Goal: Information Seeking & Learning: Learn about a topic

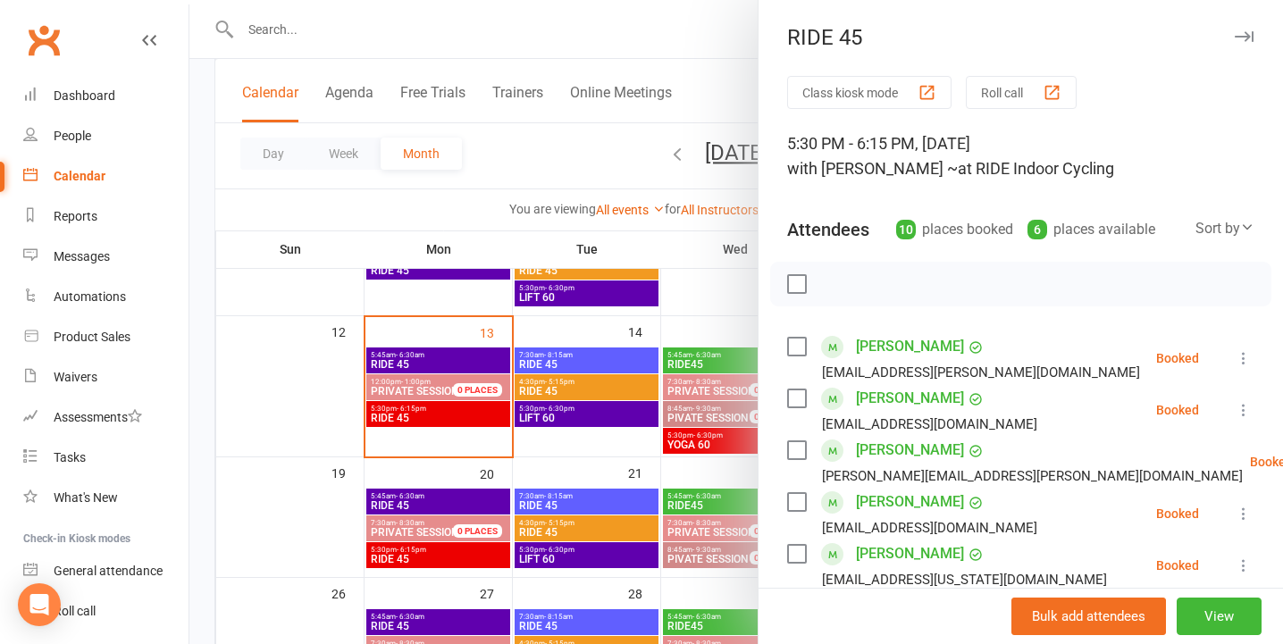
click at [1247, 36] on icon "button" at bounding box center [1244, 36] width 19 height 11
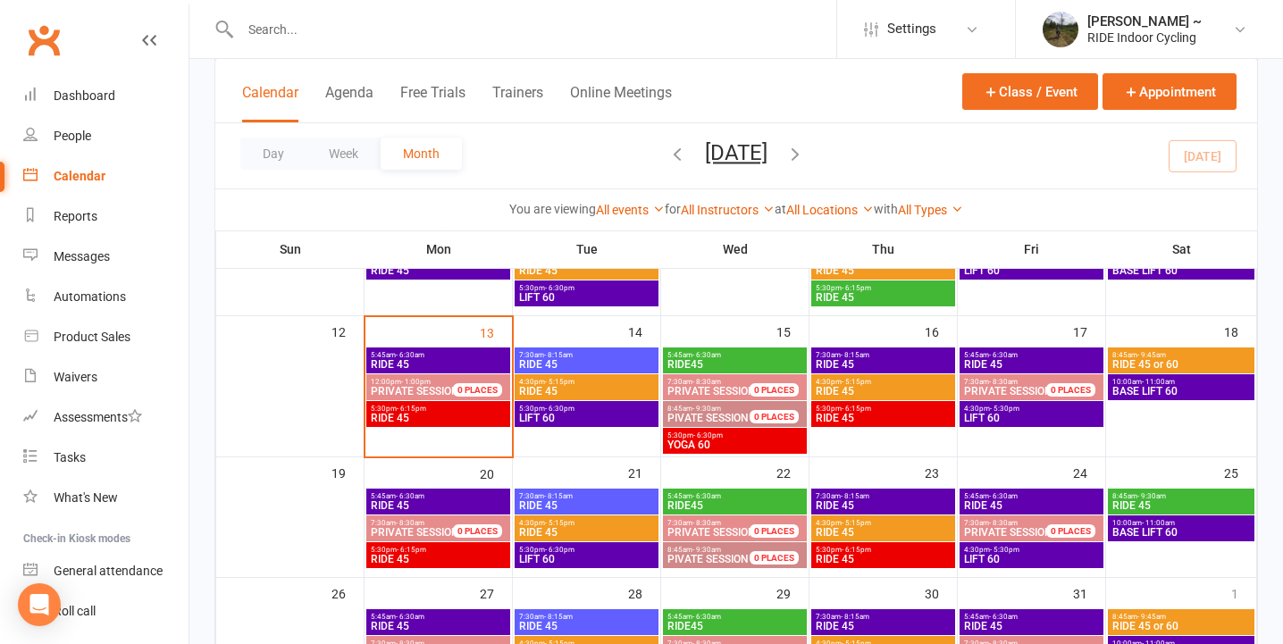
click at [746, 445] on span "YOGA 60" at bounding box center [735, 445] width 137 height 11
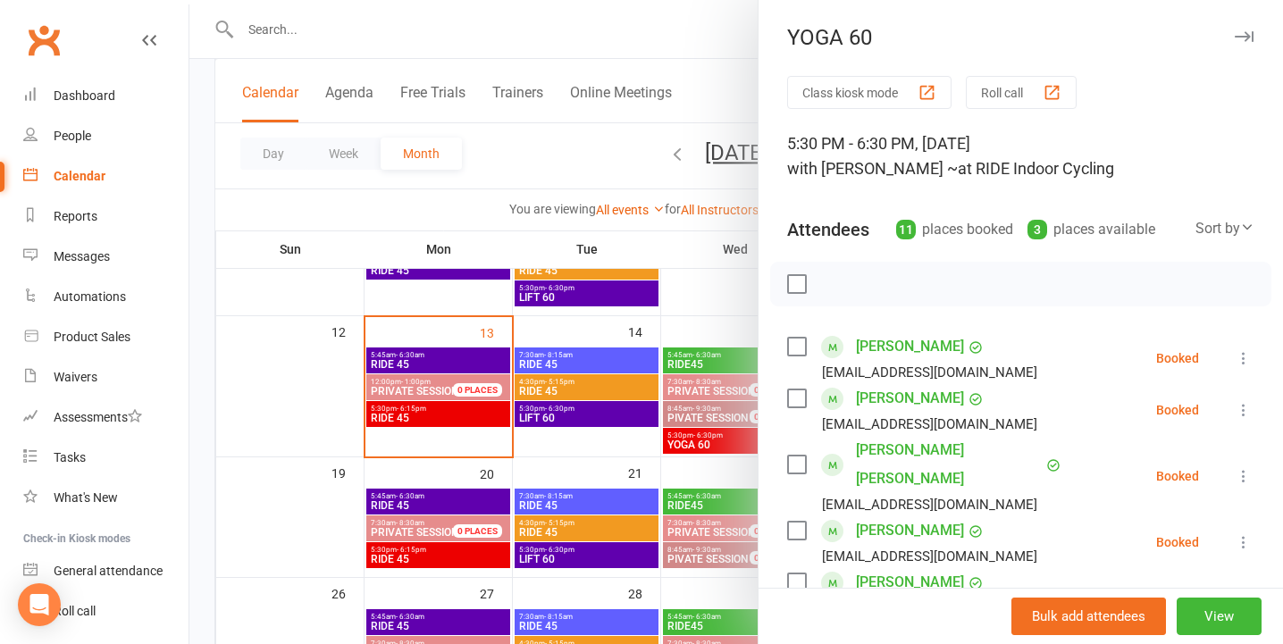
click at [1244, 29] on button "button" at bounding box center [1243, 36] width 21 height 21
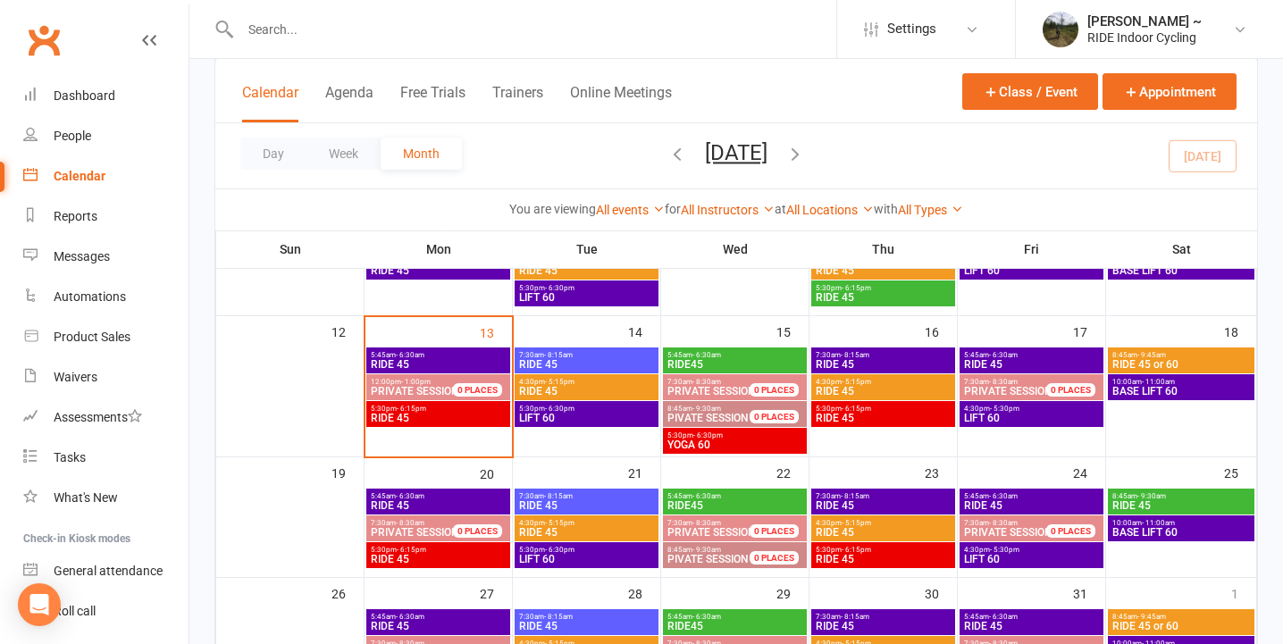
click at [920, 420] on span "RIDE 45" at bounding box center [883, 418] width 137 height 11
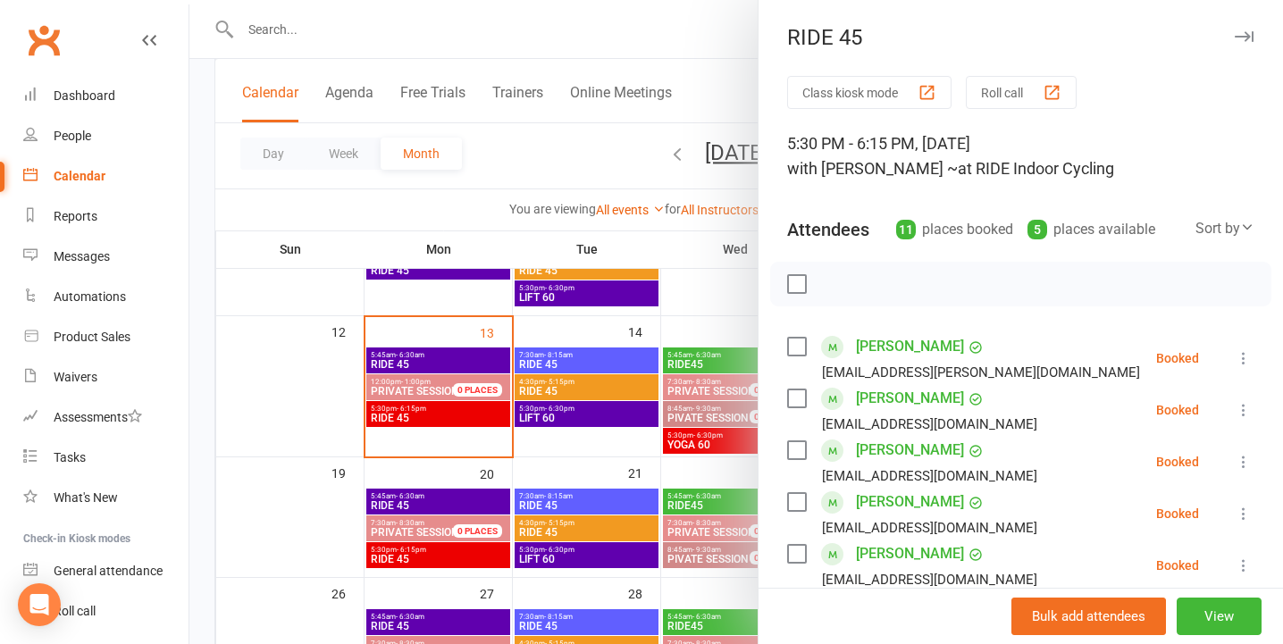
click at [249, 349] on div at bounding box center [736, 322] width 1094 height 644
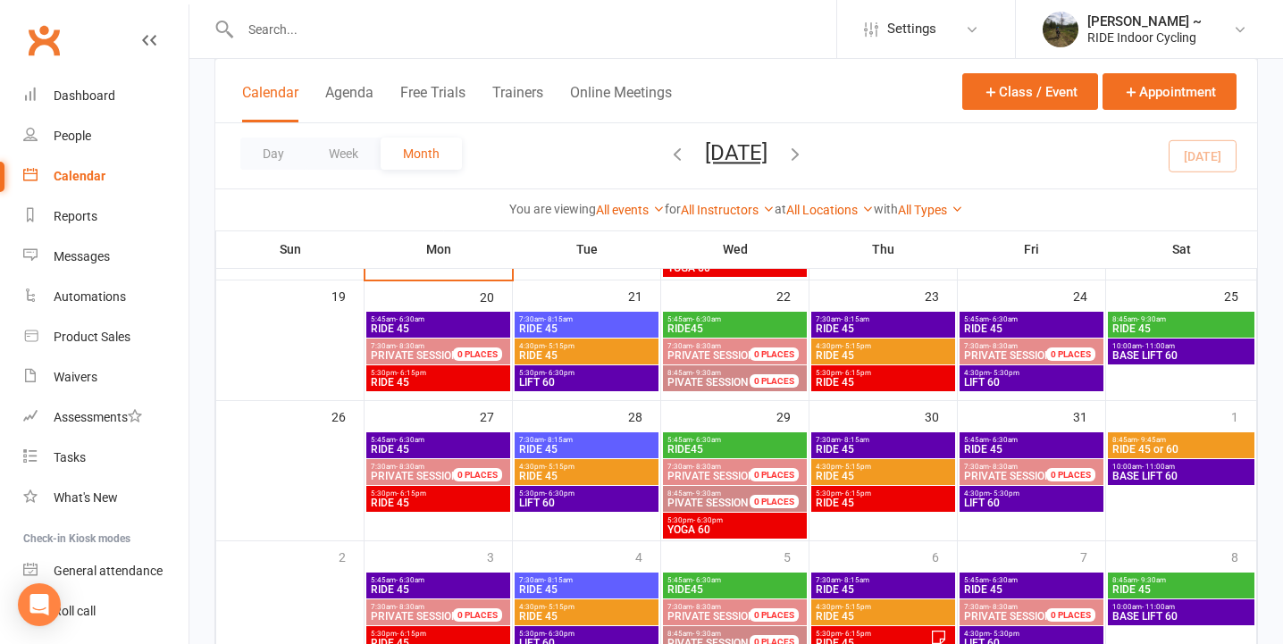
scroll to position [502, 0]
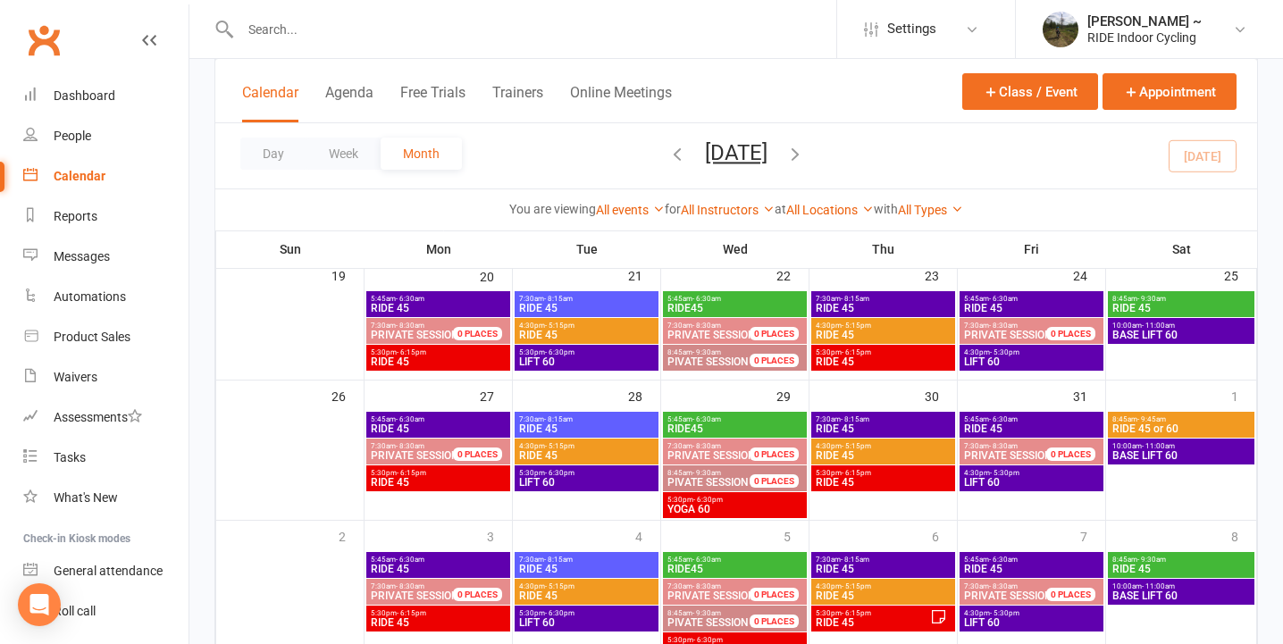
click at [740, 506] on span "YOGA 60" at bounding box center [735, 509] width 137 height 11
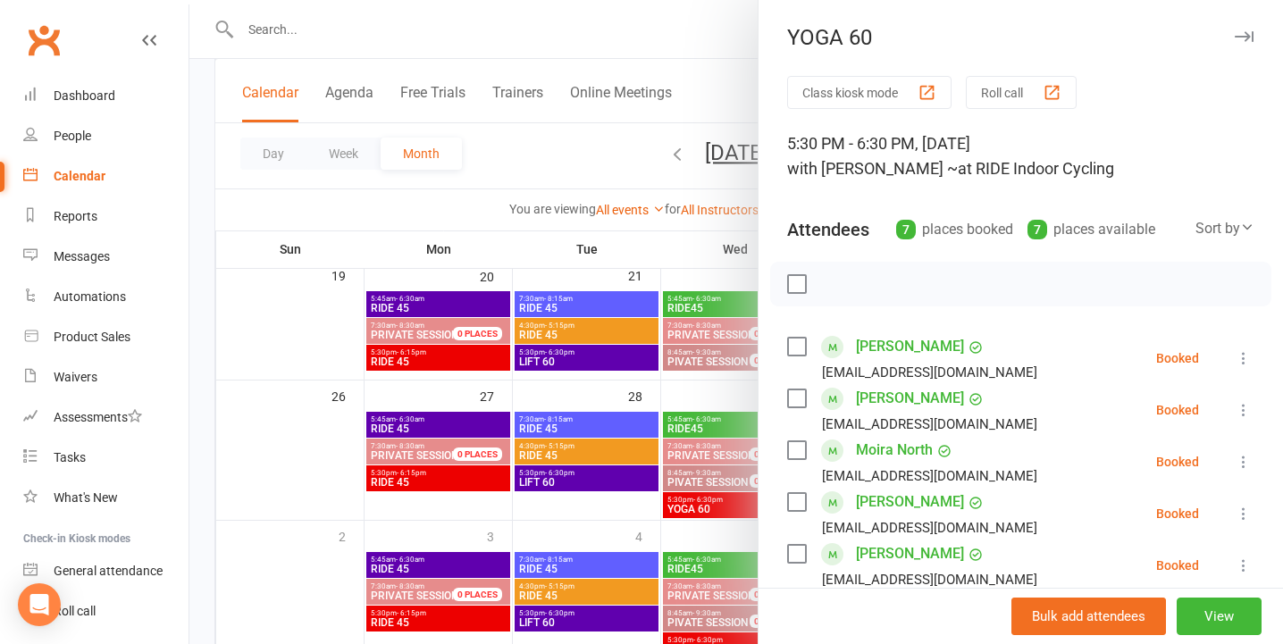
click at [1244, 37] on icon "button" at bounding box center [1244, 36] width 19 height 11
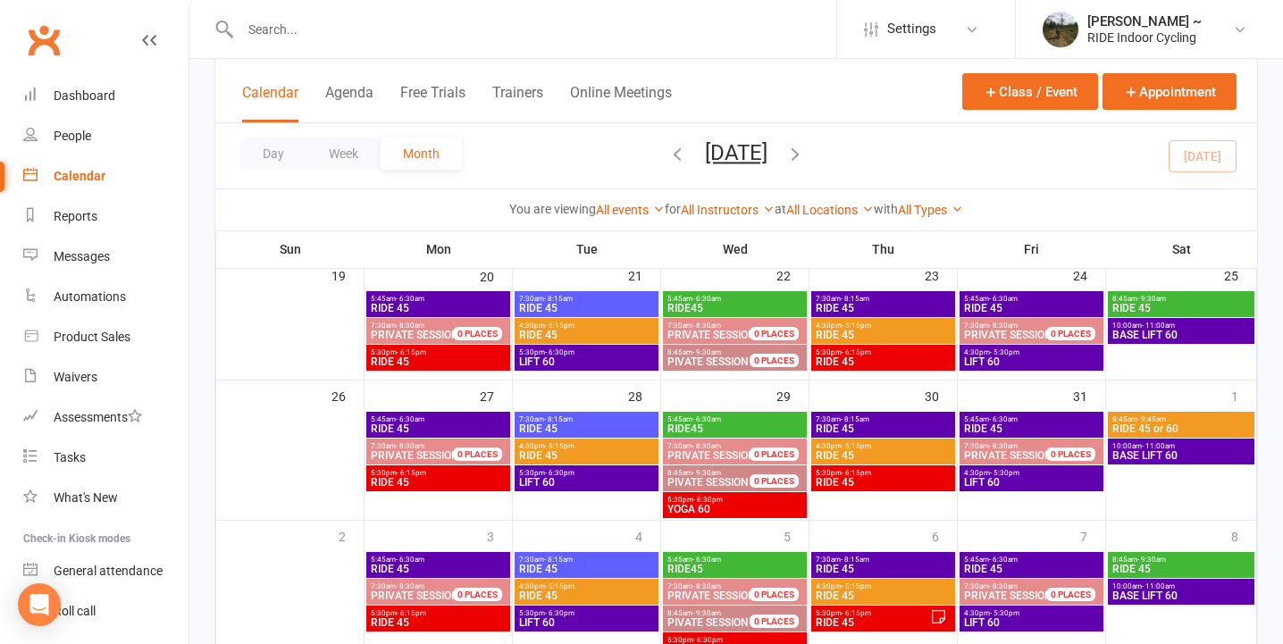
click at [481, 483] on span "RIDE 45" at bounding box center [438, 482] width 137 height 11
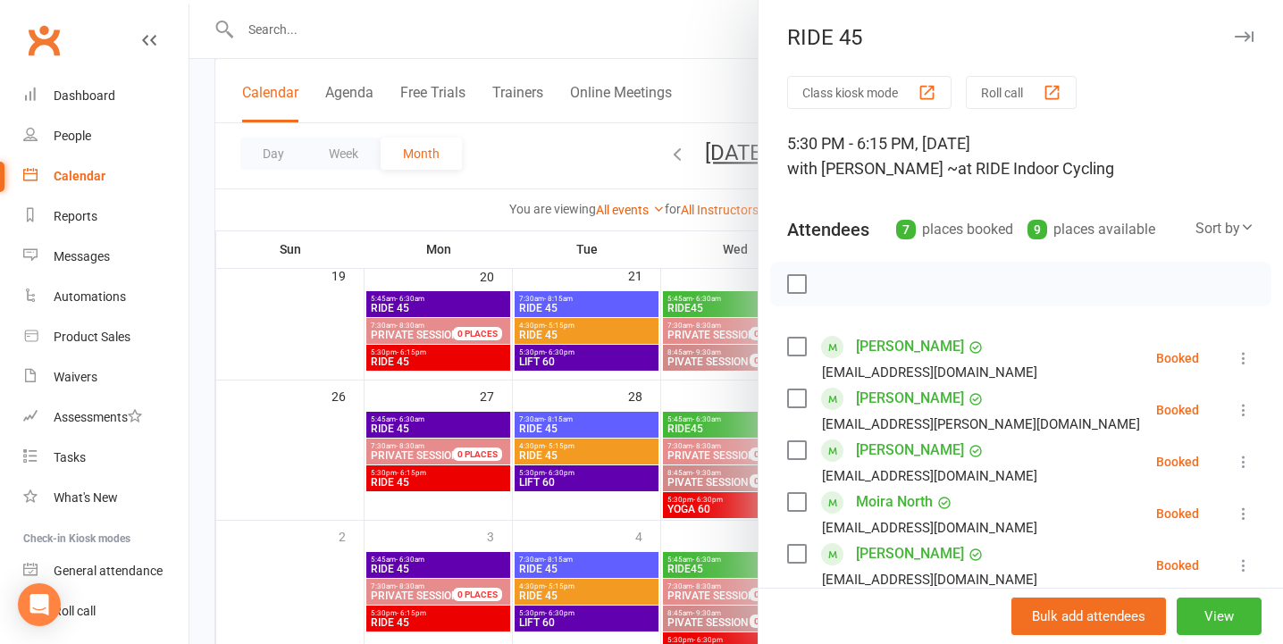
click at [1246, 32] on icon "button" at bounding box center [1244, 36] width 19 height 11
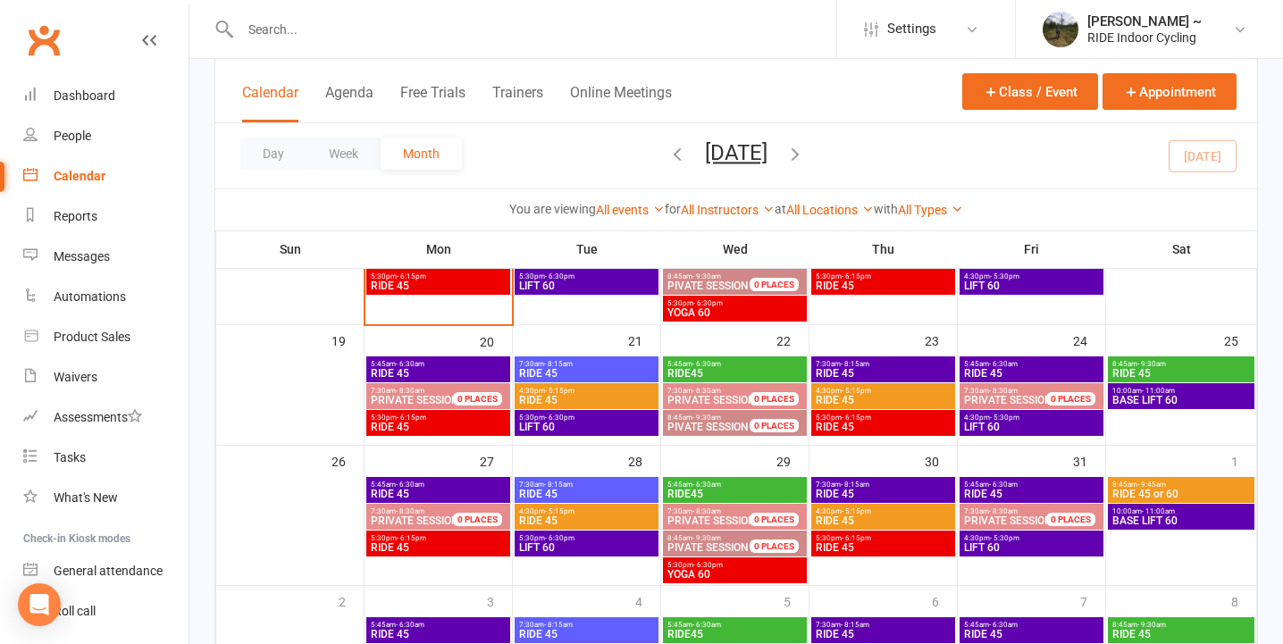
scroll to position [438, 0]
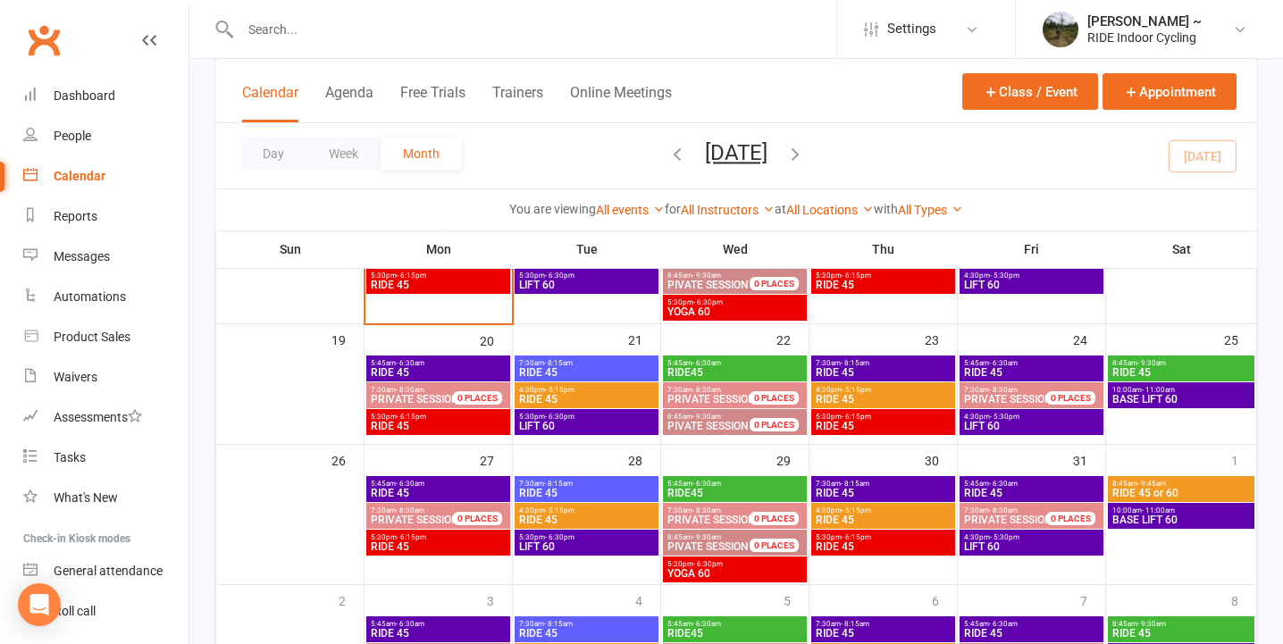
click at [464, 419] on span "5:30pm - 6:15pm" at bounding box center [438, 417] width 137 height 8
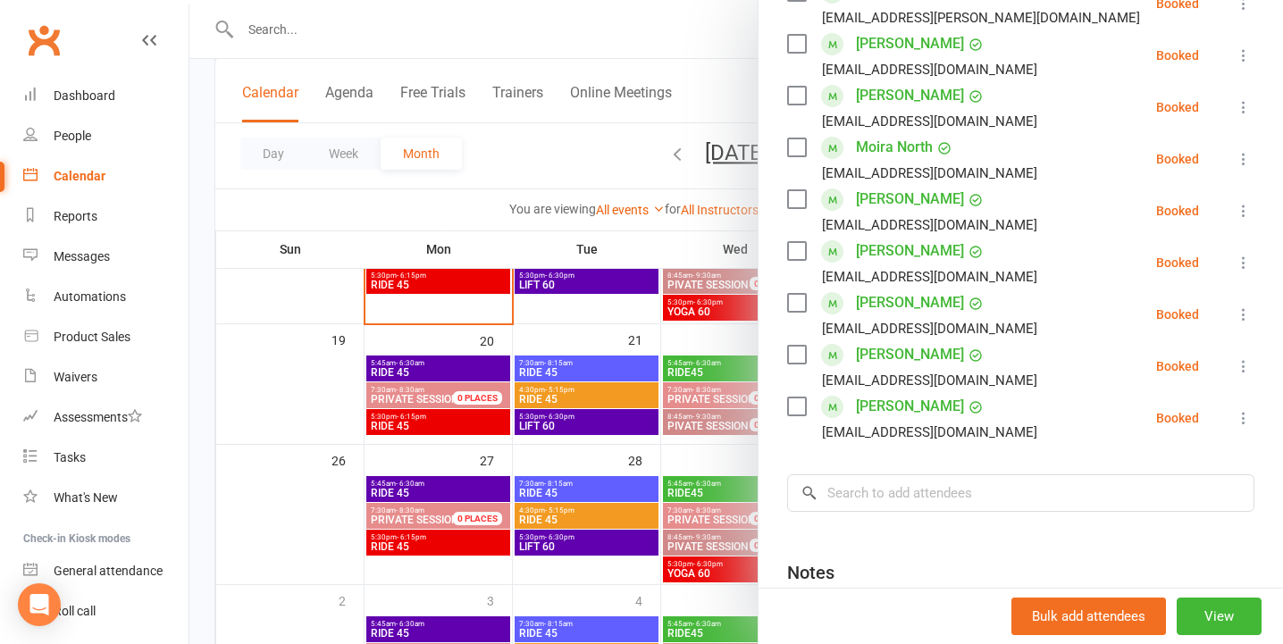
scroll to position [0, 0]
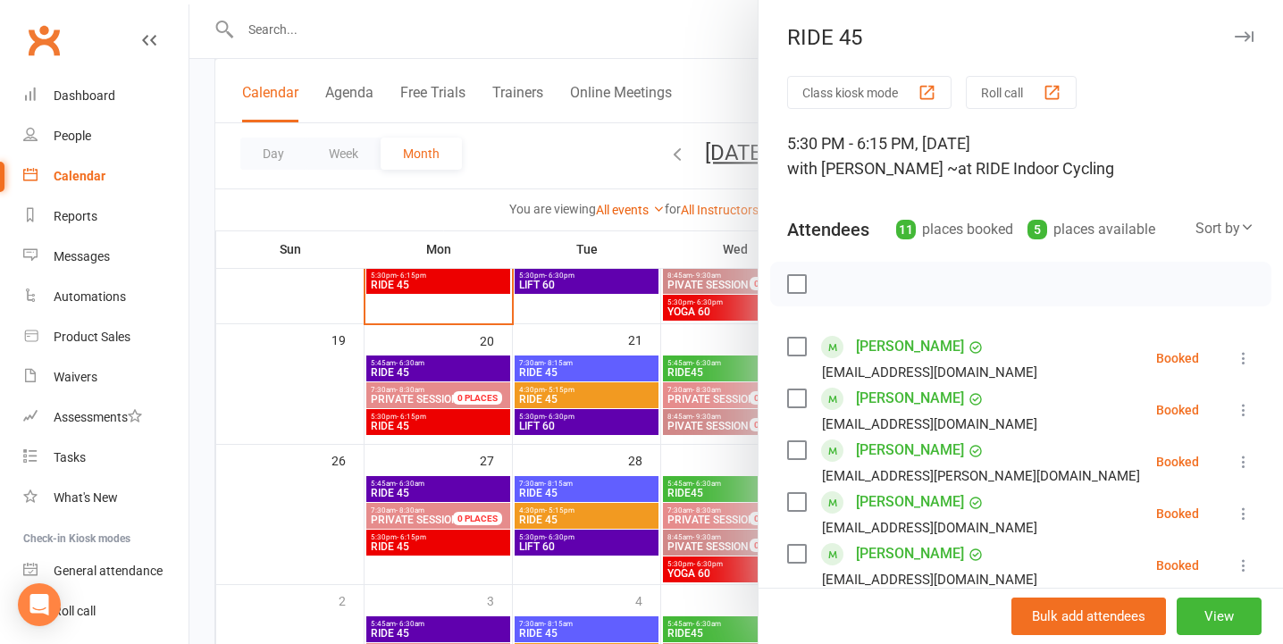
click at [1246, 31] on icon "button" at bounding box center [1244, 36] width 19 height 11
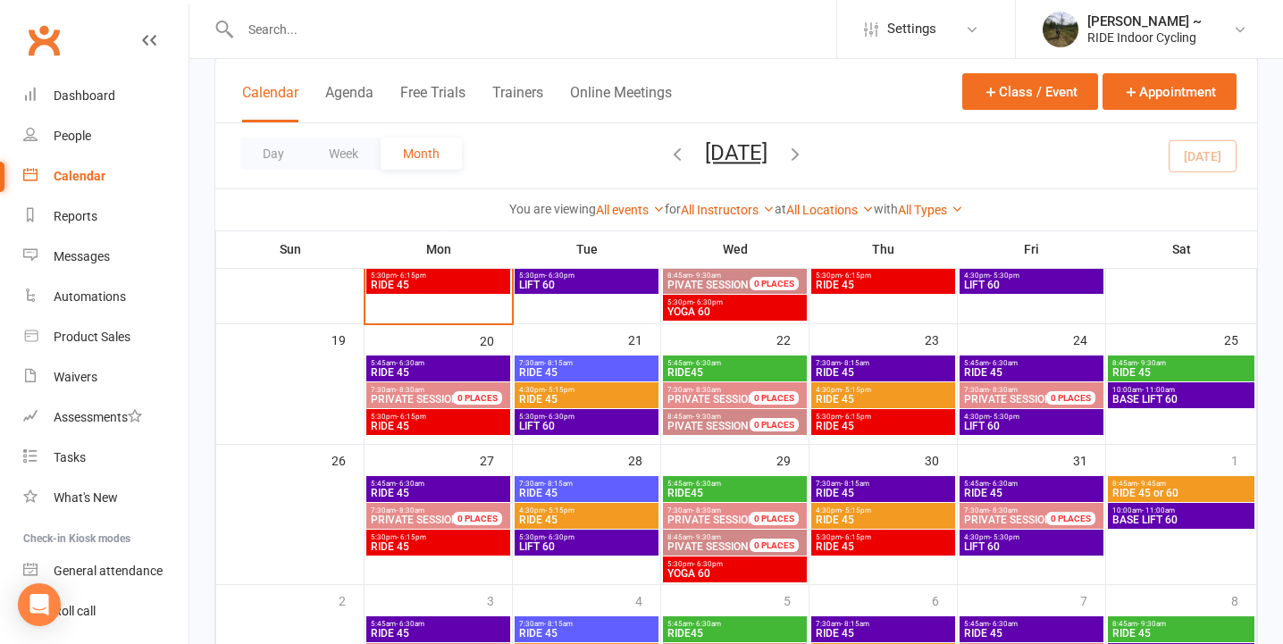
click at [463, 281] on span "RIDE 45" at bounding box center [438, 285] width 137 height 11
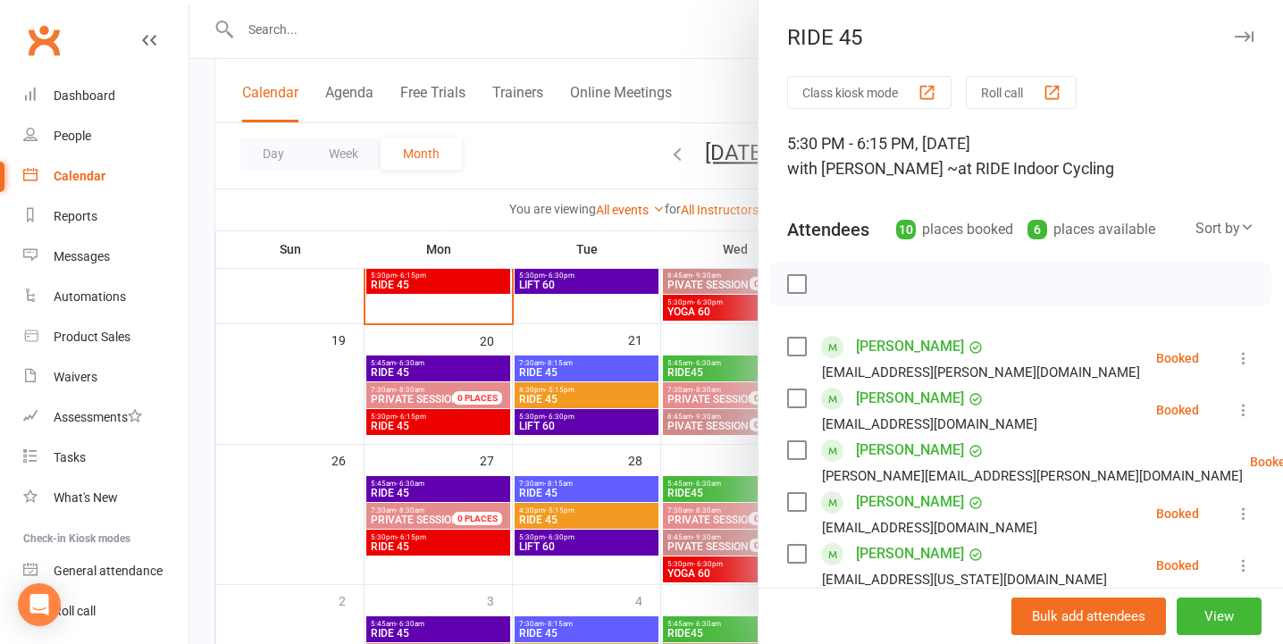
click at [1248, 35] on icon "button" at bounding box center [1244, 36] width 19 height 11
